Goal: Browse casually

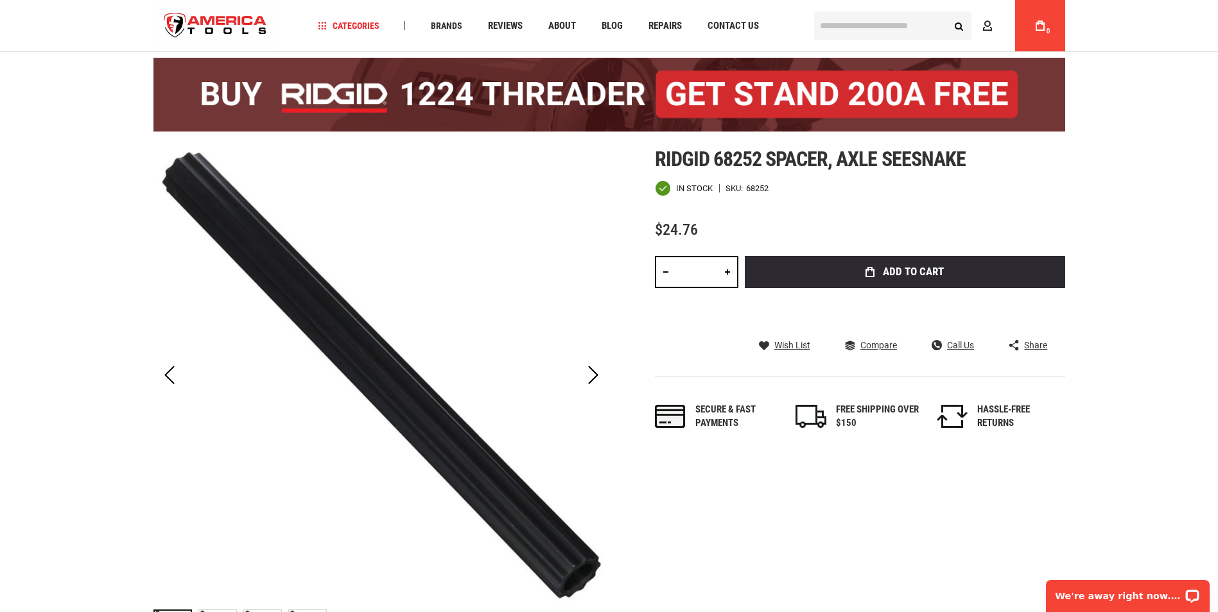
scroll to position [64, 0]
